Goal: Transaction & Acquisition: Subscribe to service/newsletter

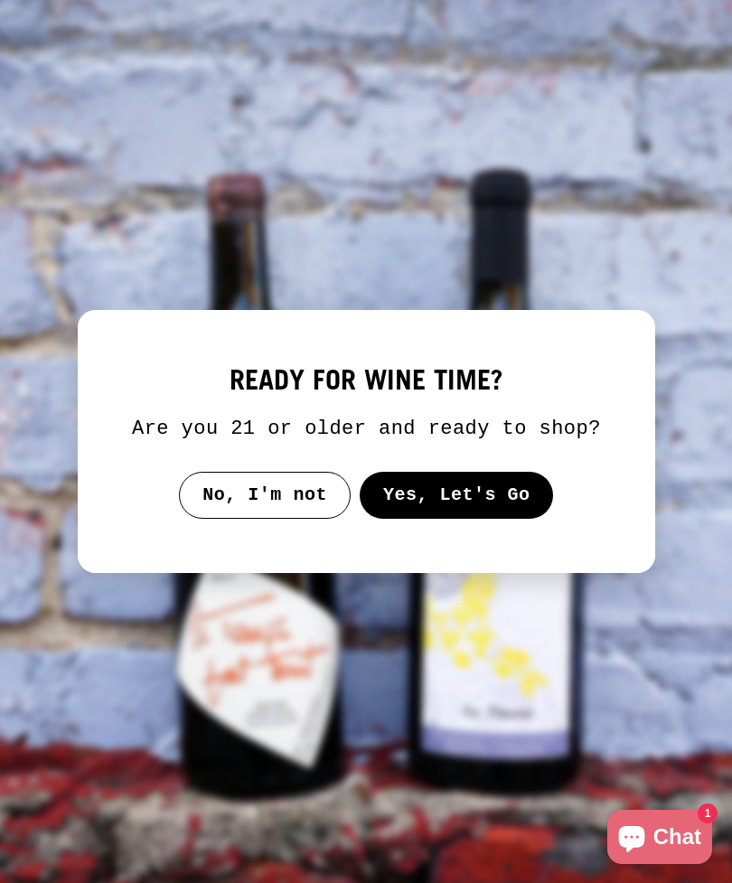
scroll to position [93, 0]
click at [463, 519] on button "Yes, Let's Go" at bounding box center [456, 495] width 194 height 47
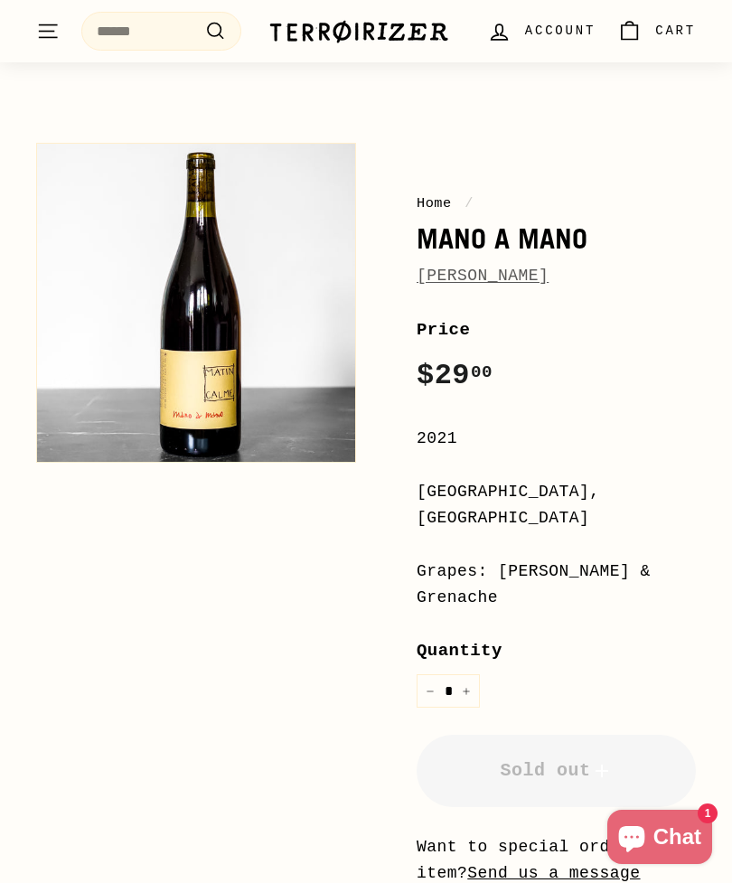
click at [0, 0] on div "10% off your first order Get email updates for new releases, rare bottles, prod…" at bounding box center [0, 0] width 0 height 0
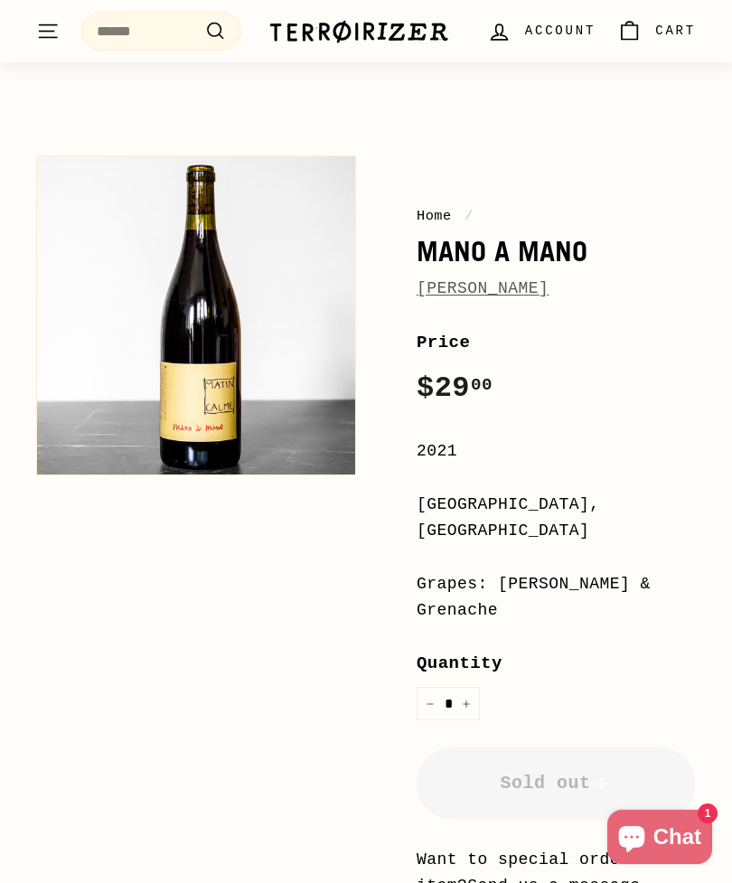
scroll to position [0, 0]
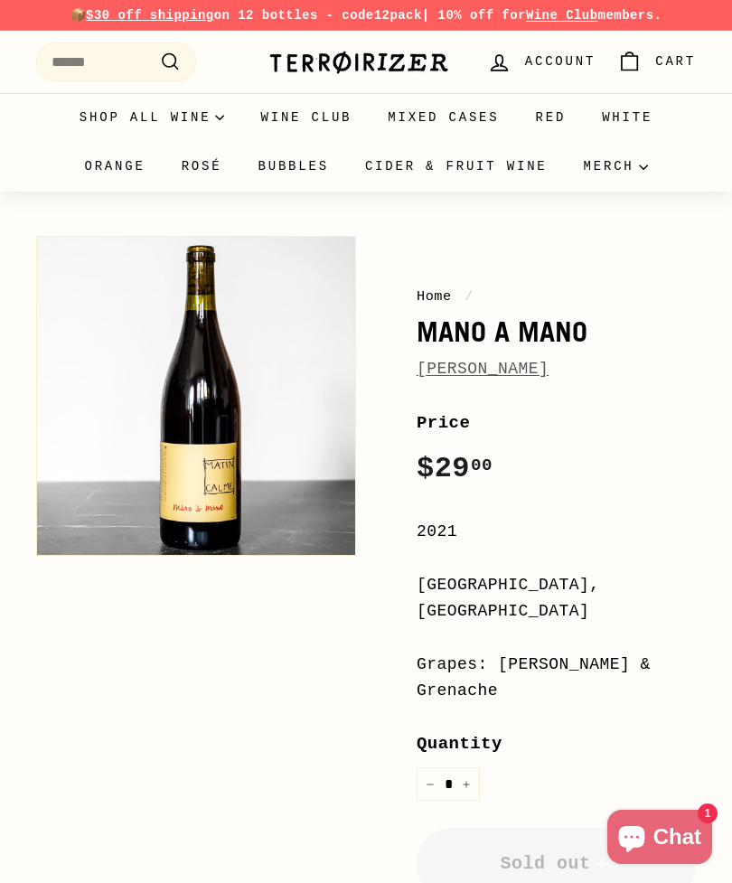
click at [307, 112] on link "Wine Club" at bounding box center [305, 117] width 127 height 49
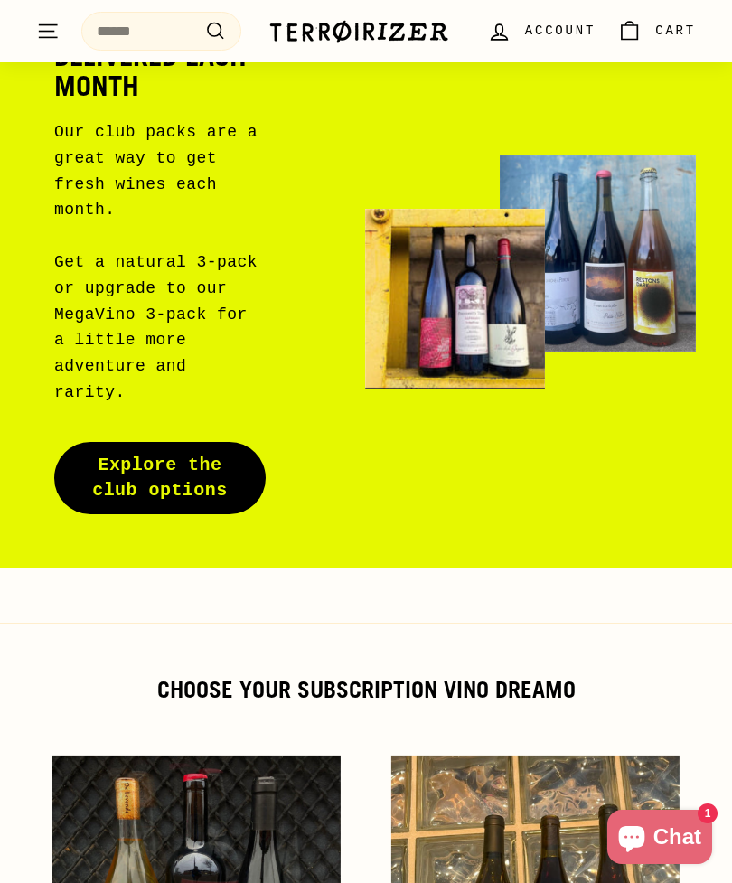
scroll to position [179, 0]
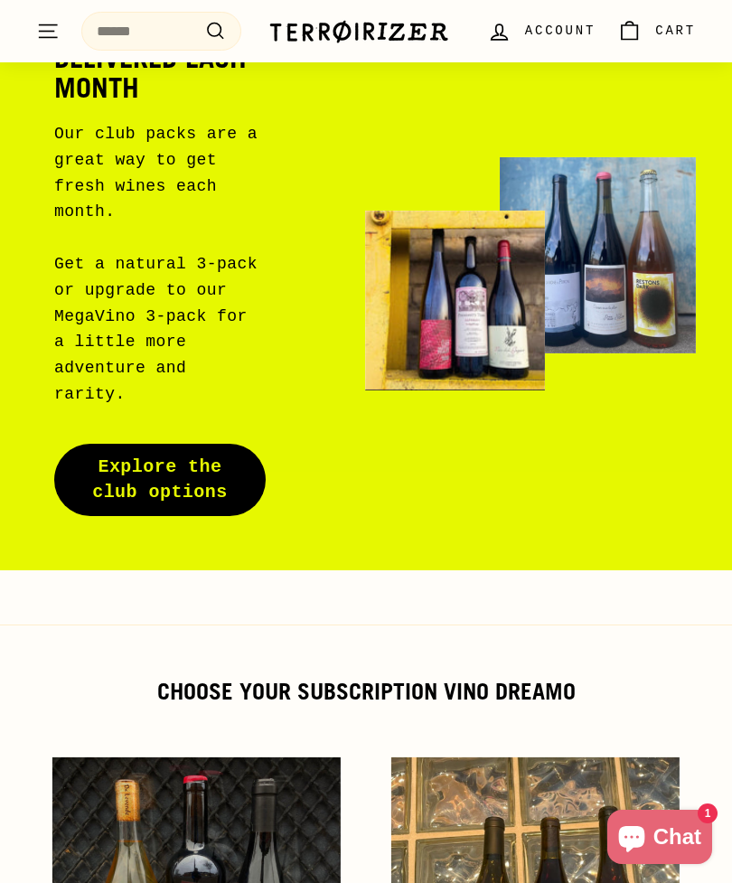
click at [43, 49] on button ". . . Site navigation" at bounding box center [47, 31] width 45 height 53
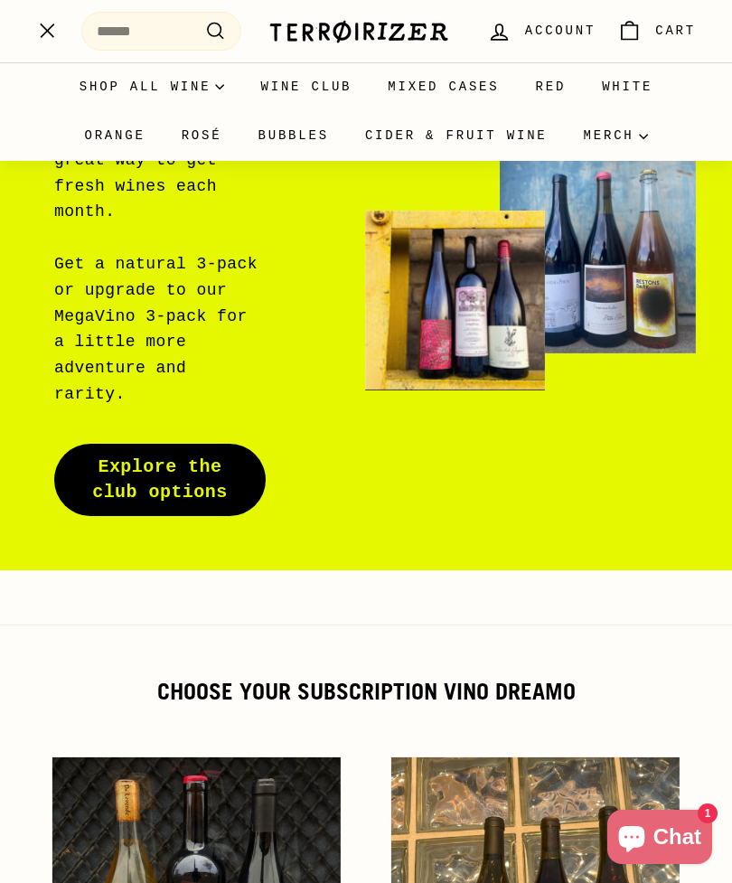
click at [101, 129] on link "Orange" at bounding box center [114, 135] width 97 height 49
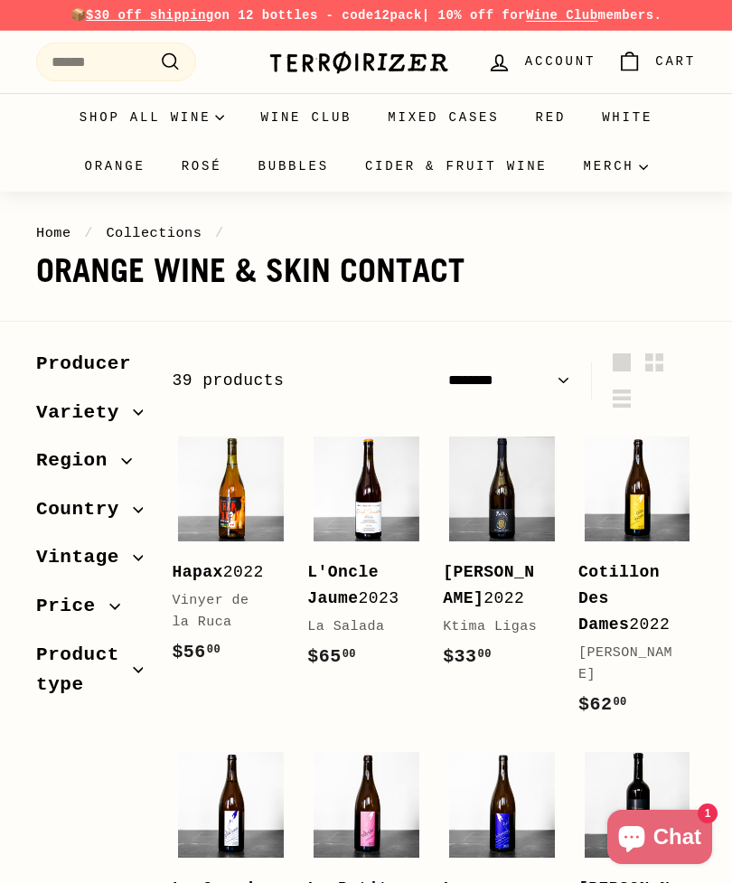
select select "******"
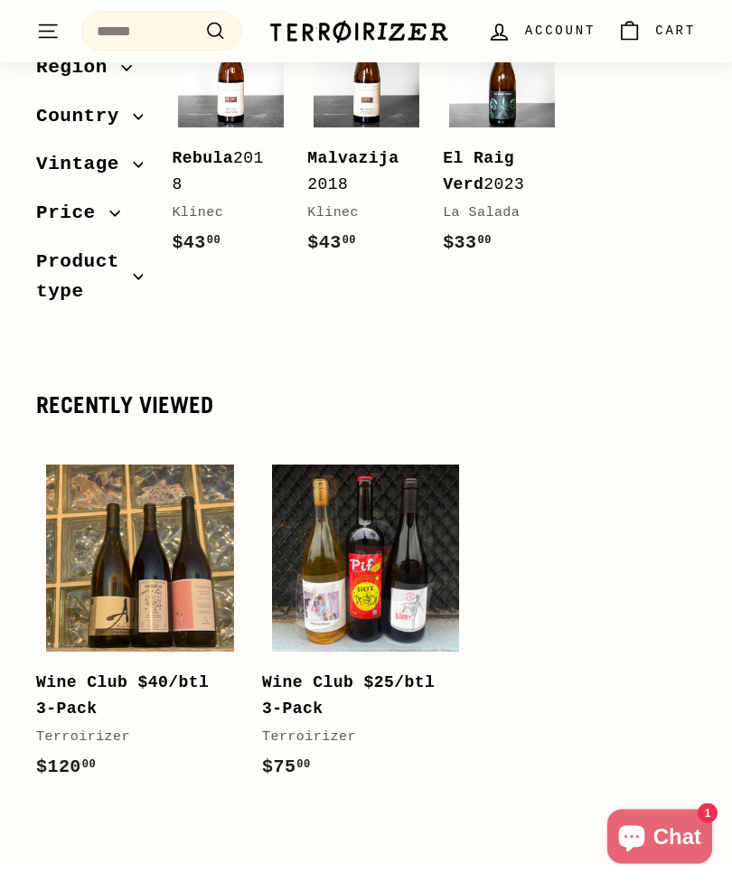
scroll to position [3287, 0]
click at [161, 537] on img at bounding box center [139, 558] width 187 height 187
click at [160, 670] on div "Wine Club $40/btl 3-Pack" at bounding box center [131, 696] width 190 height 52
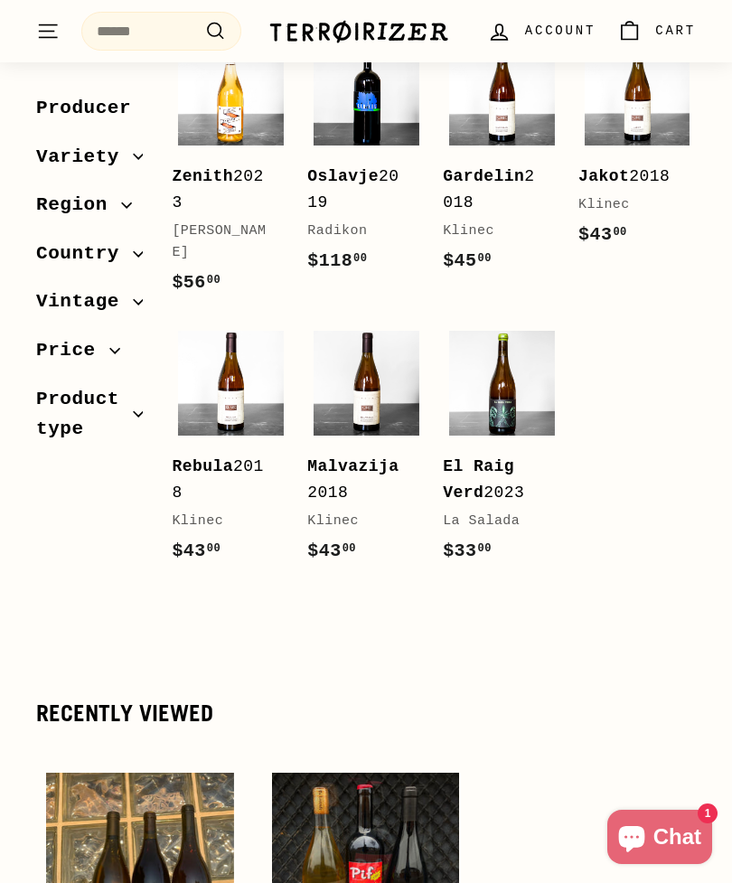
scroll to position [2977, 0]
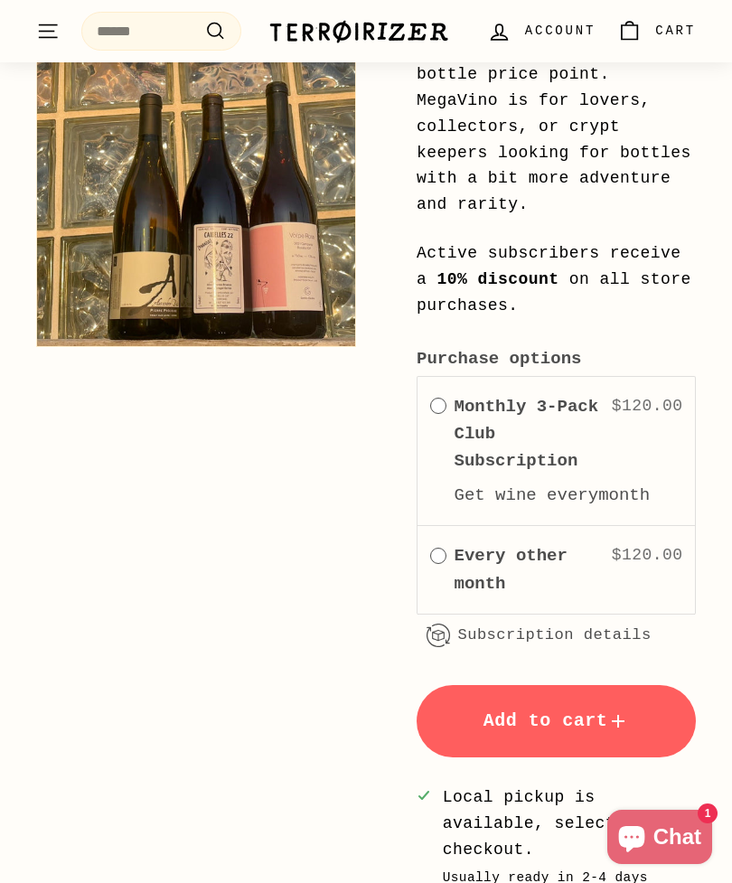
scroll to position [429, 0]
